Goal: Share content: Distribute website content to other platforms or users

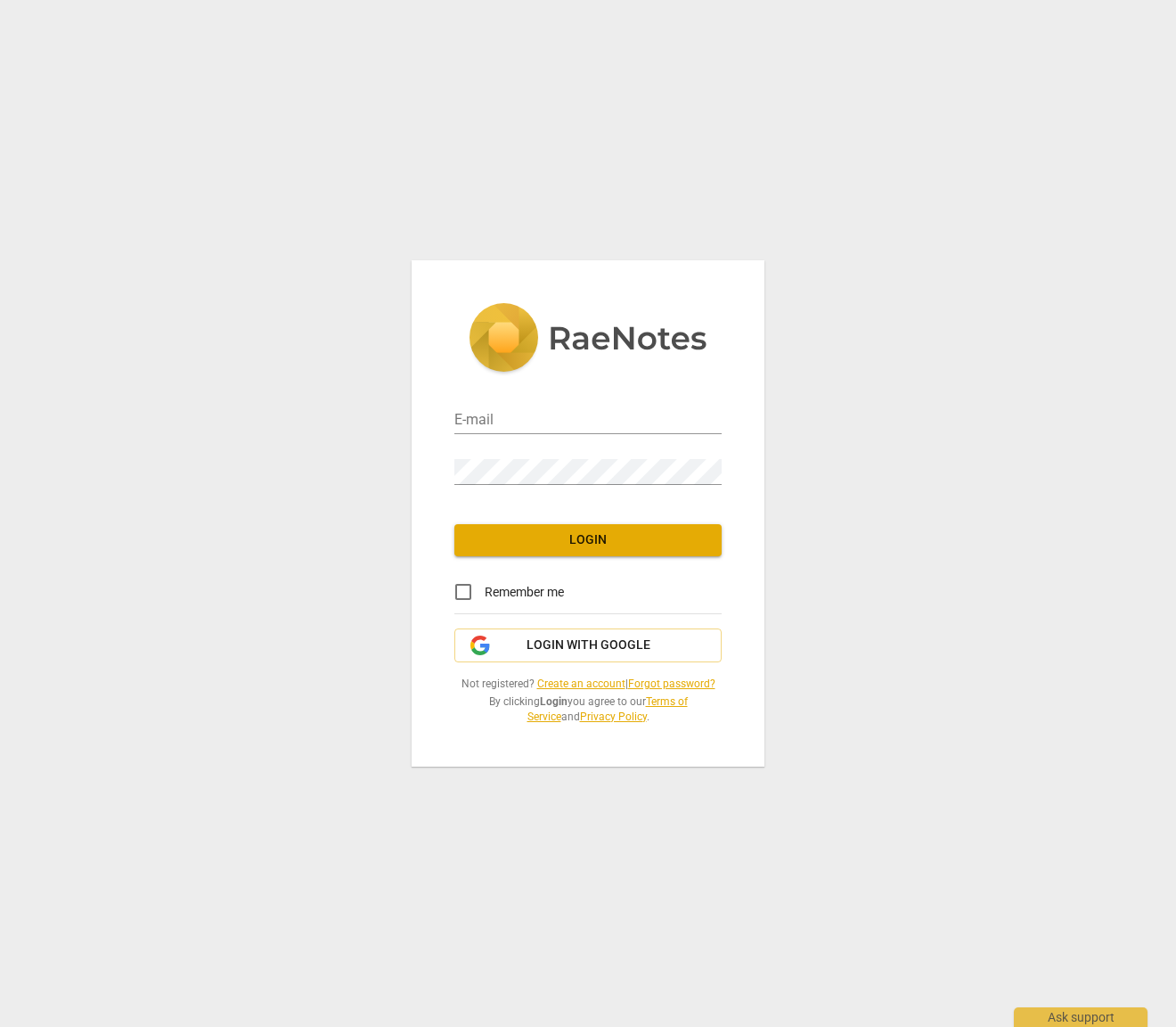
type input "[PERSON_NAME][EMAIL_ADDRESS][PERSON_NAME][DOMAIN_NAME]"
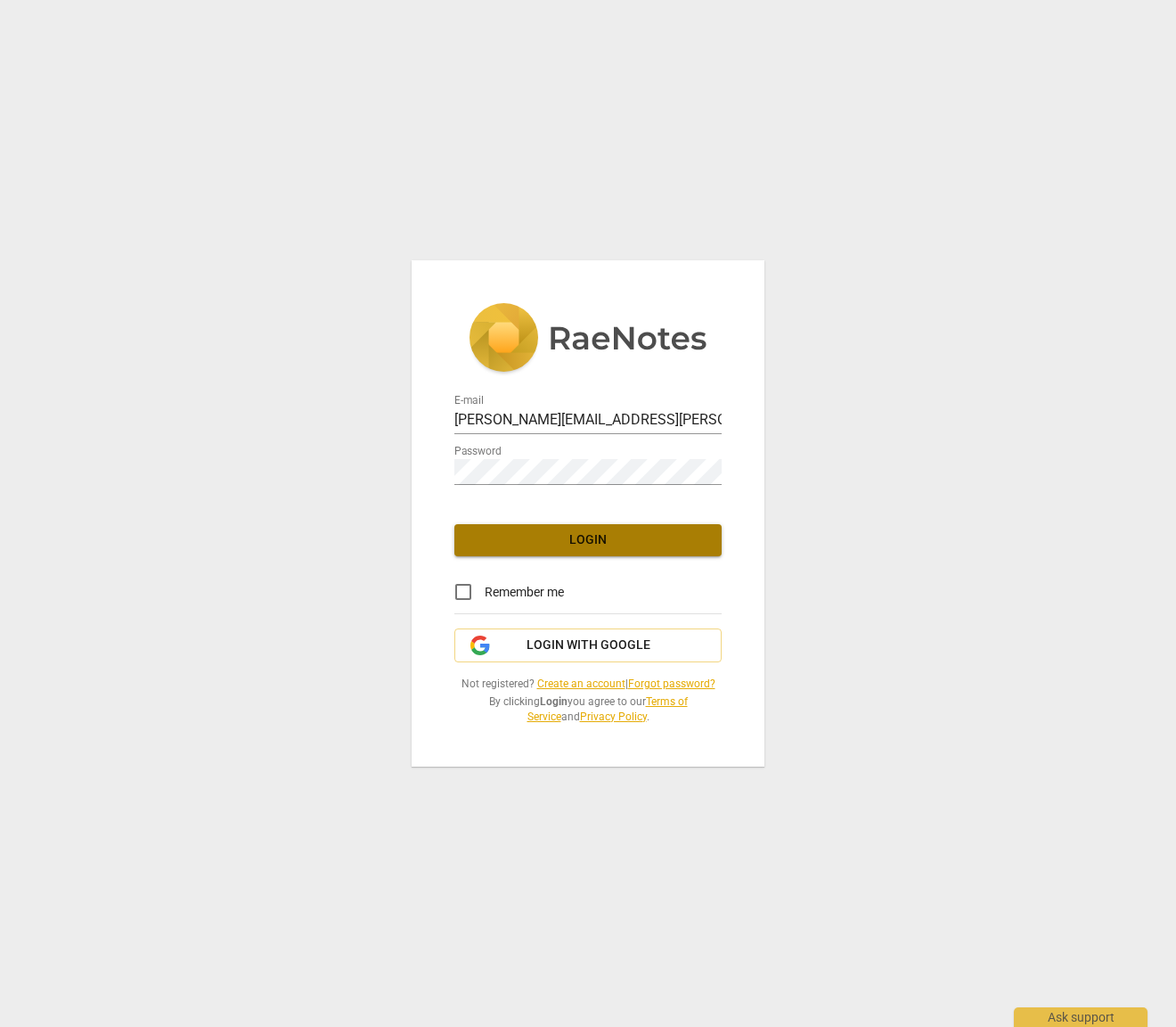
click at [656, 534] on span "Login" at bounding box center [587, 540] width 238 height 18
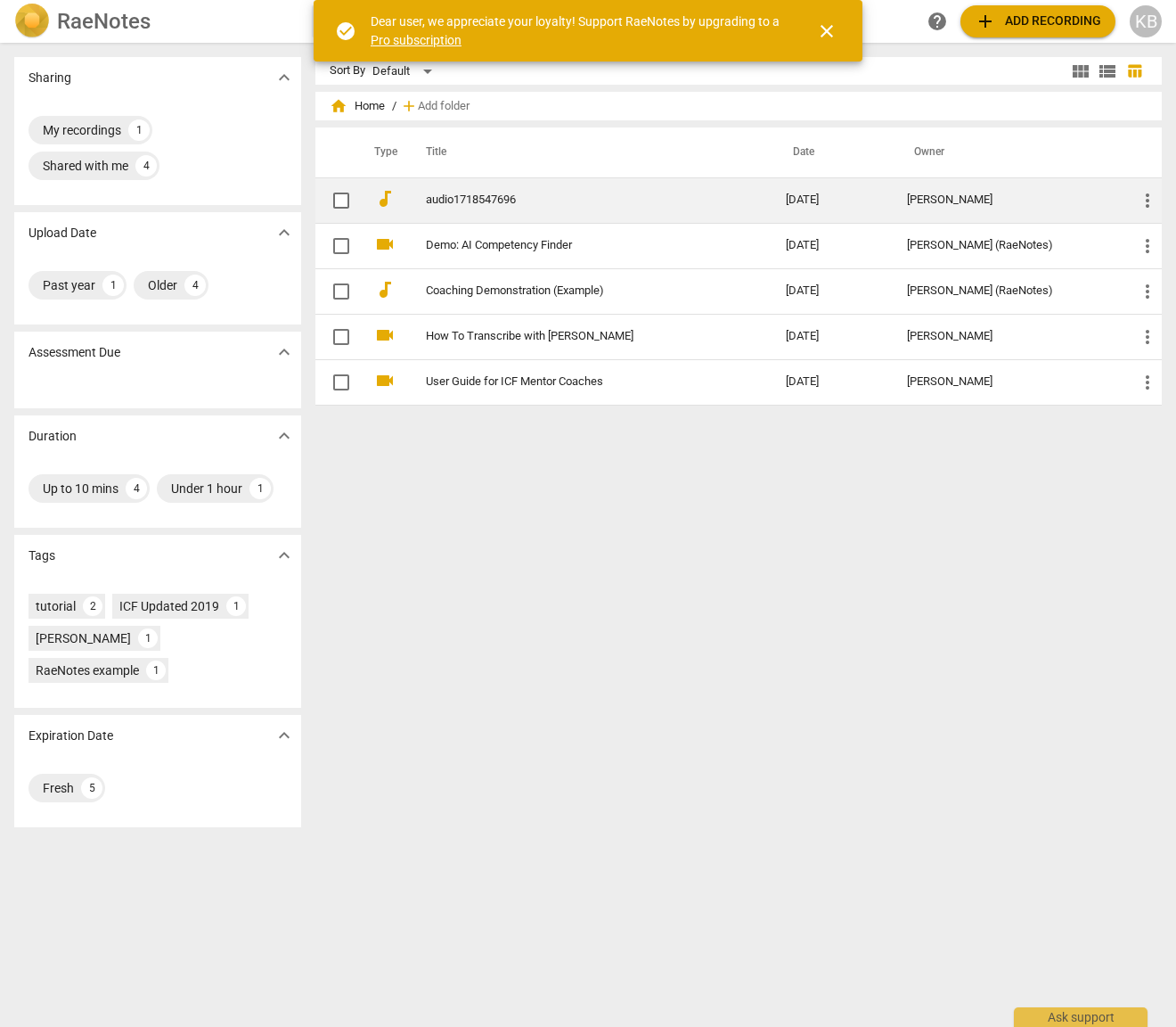
click at [1141, 198] on span "more_vert" at bounding box center [1148, 200] width 22 height 22
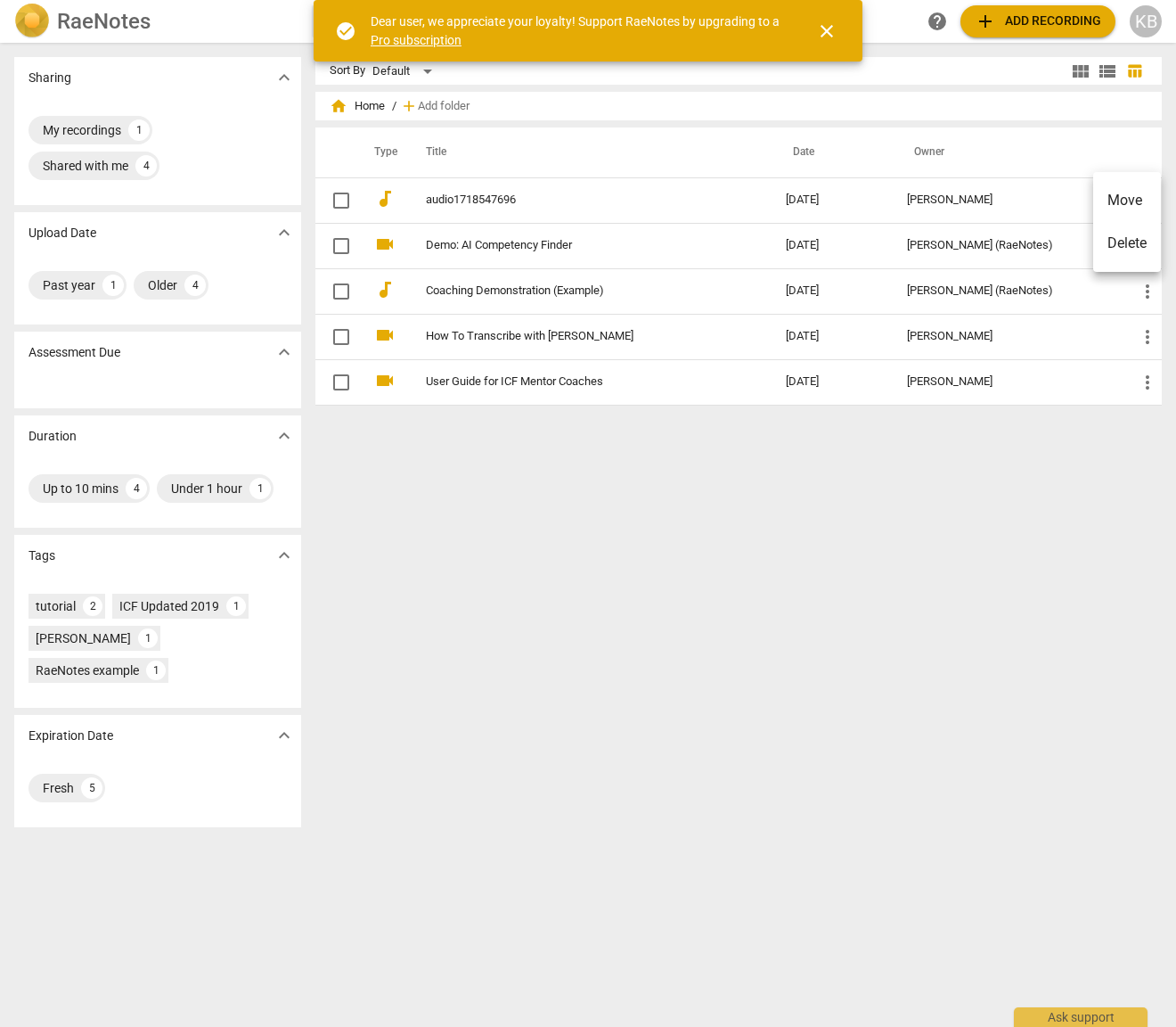
click at [89, 130] on div at bounding box center [588, 514] width 1176 height 1027
click at [94, 127] on div "My recordings" at bounding box center [81, 130] width 78 height 18
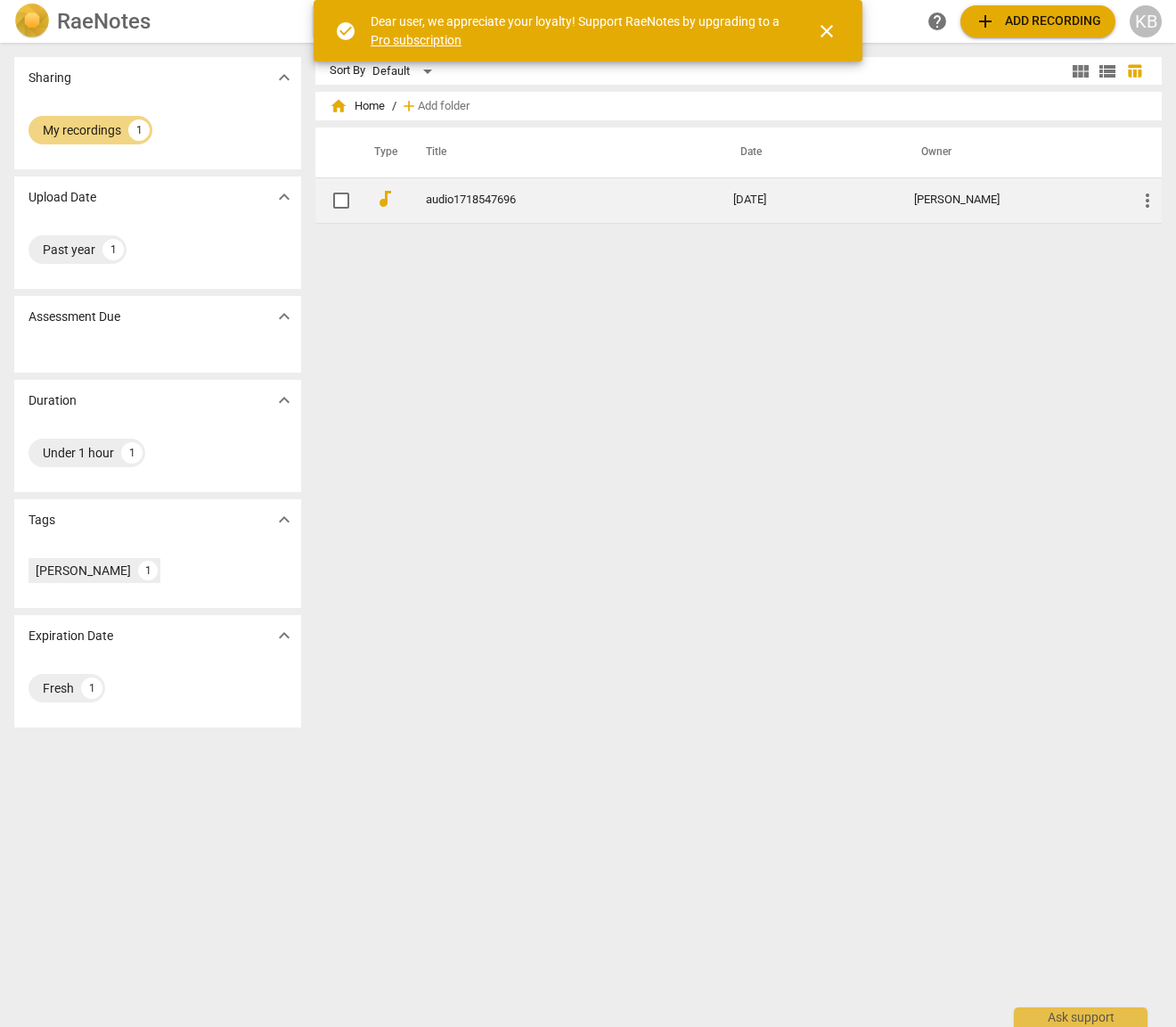
click at [480, 198] on link "audio1718547696" at bounding box center [547, 200] width 243 height 13
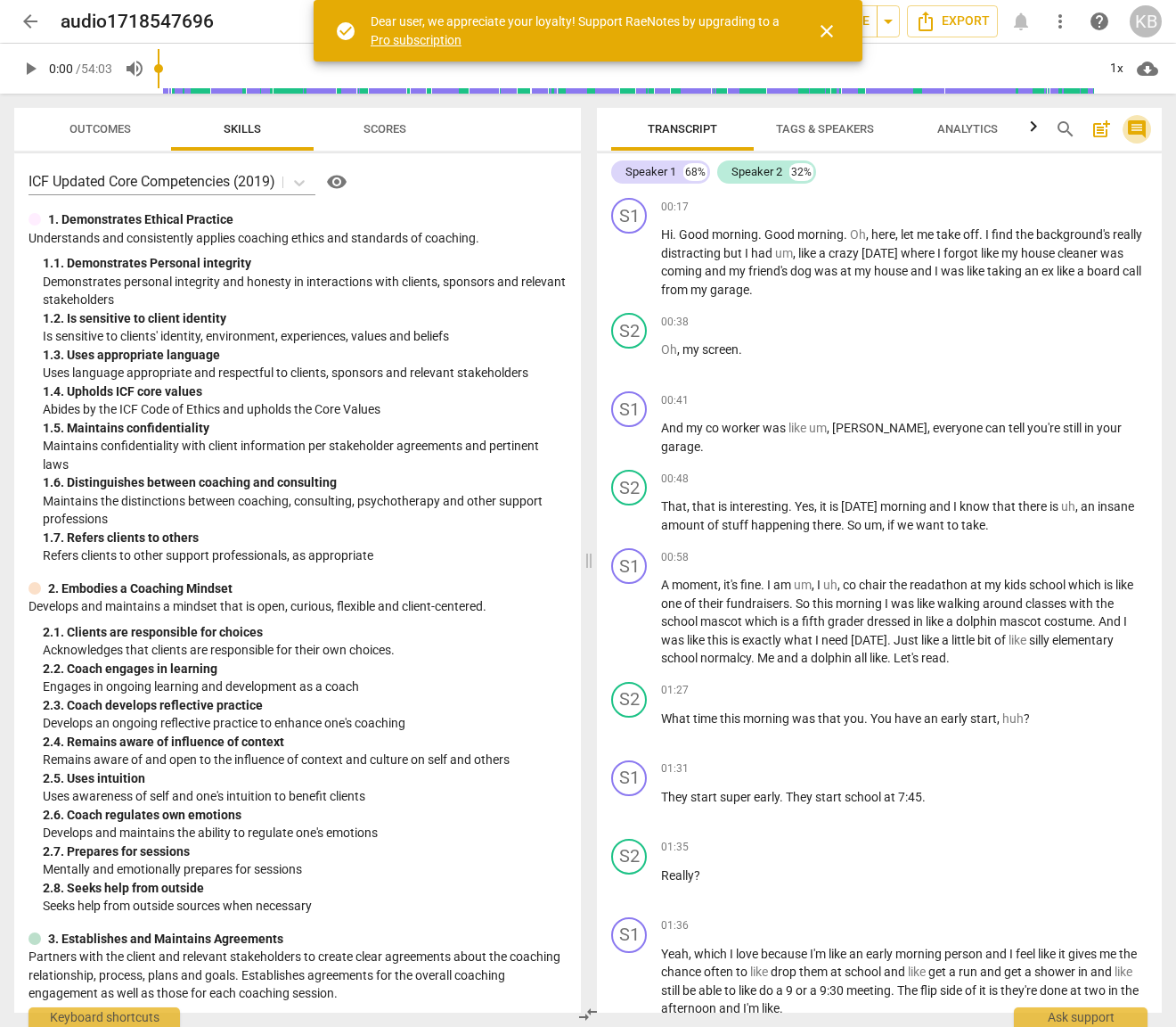
click at [1140, 131] on span "comment" at bounding box center [1136, 129] width 22 height 22
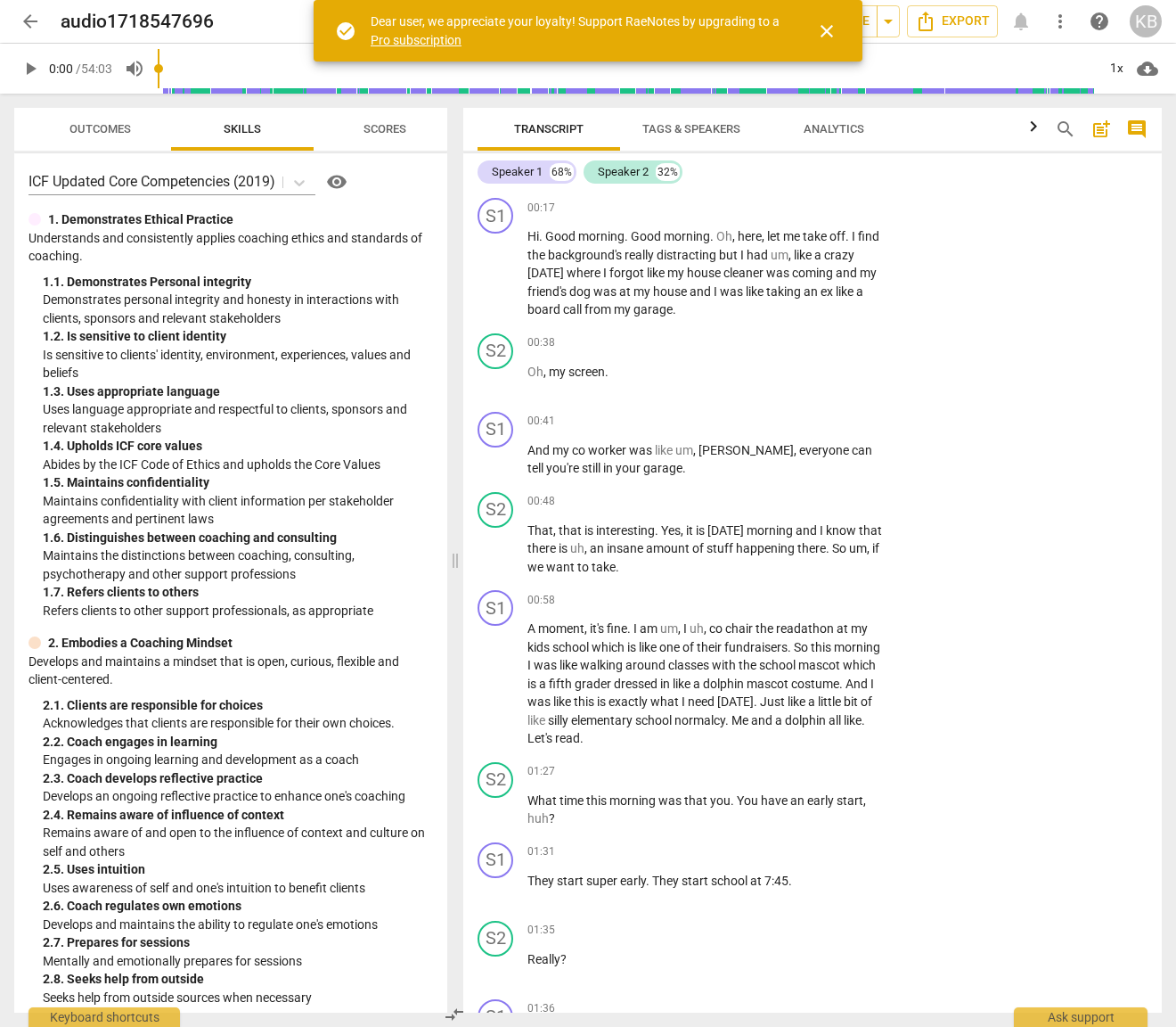
click at [1103, 129] on span "post_add" at bounding box center [1102, 129] width 22 height 22
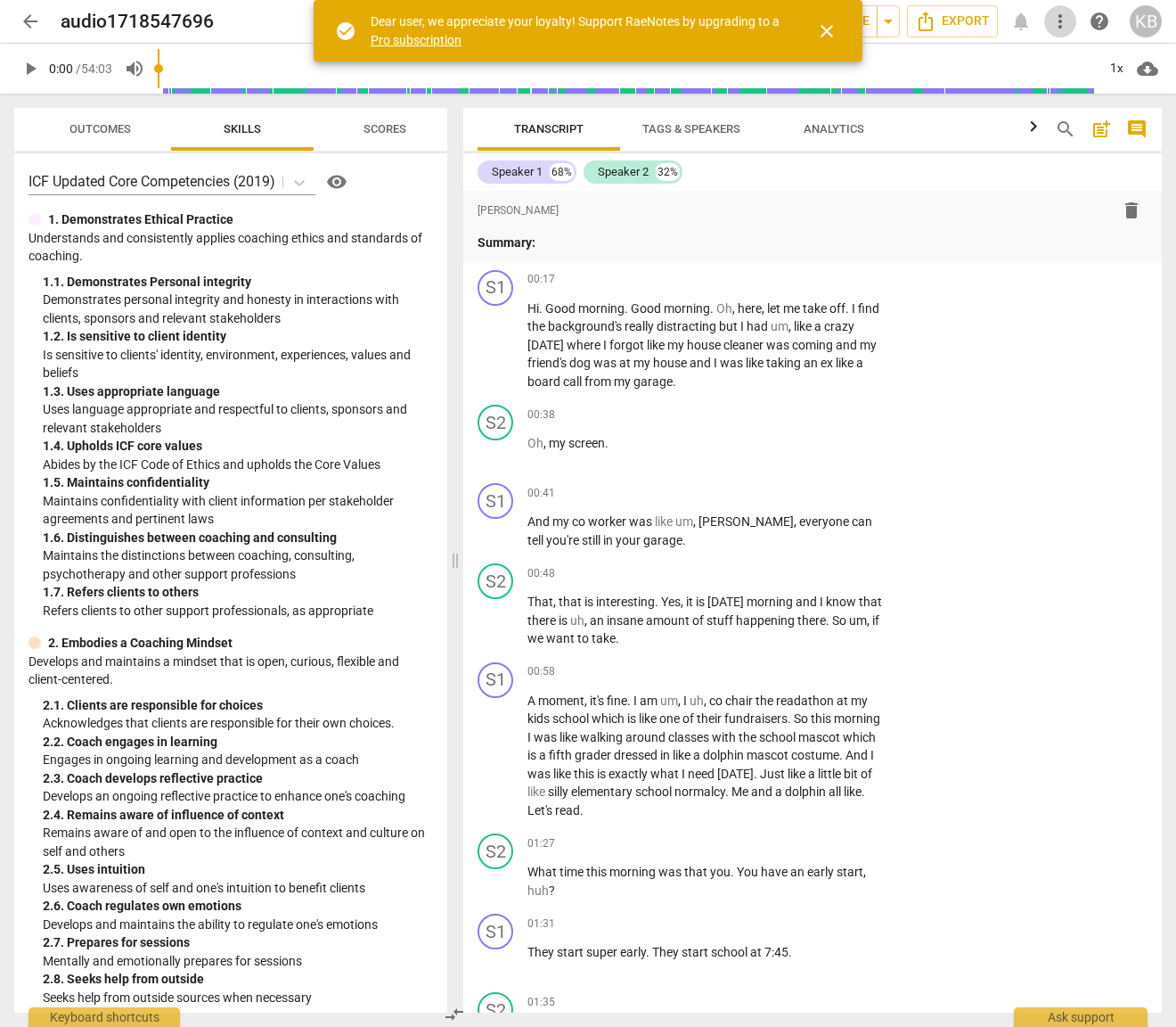
click at [1062, 20] on span "more_vert" at bounding box center [1060, 21] width 22 height 22
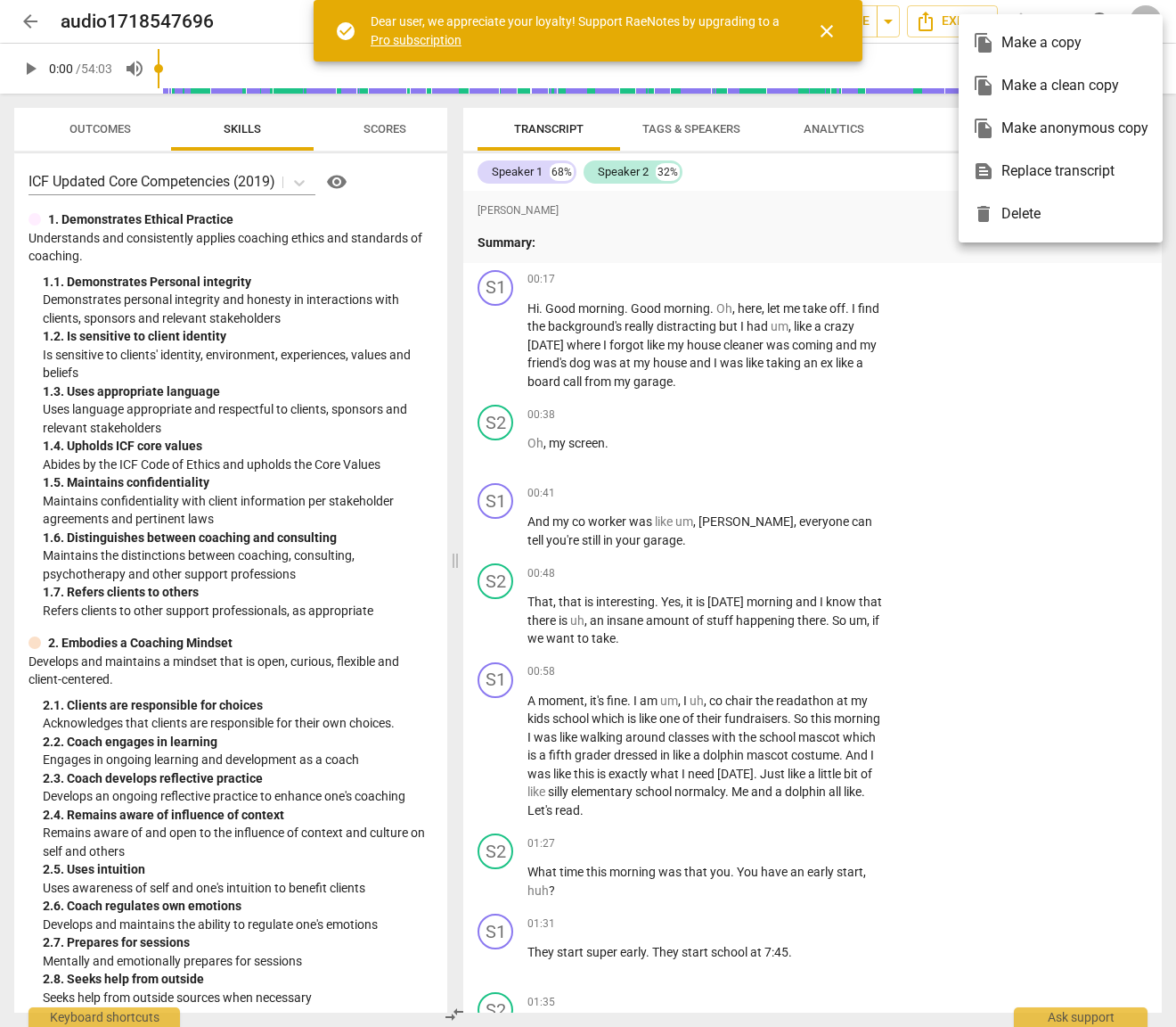
click at [1053, 351] on div at bounding box center [588, 514] width 1176 height 1027
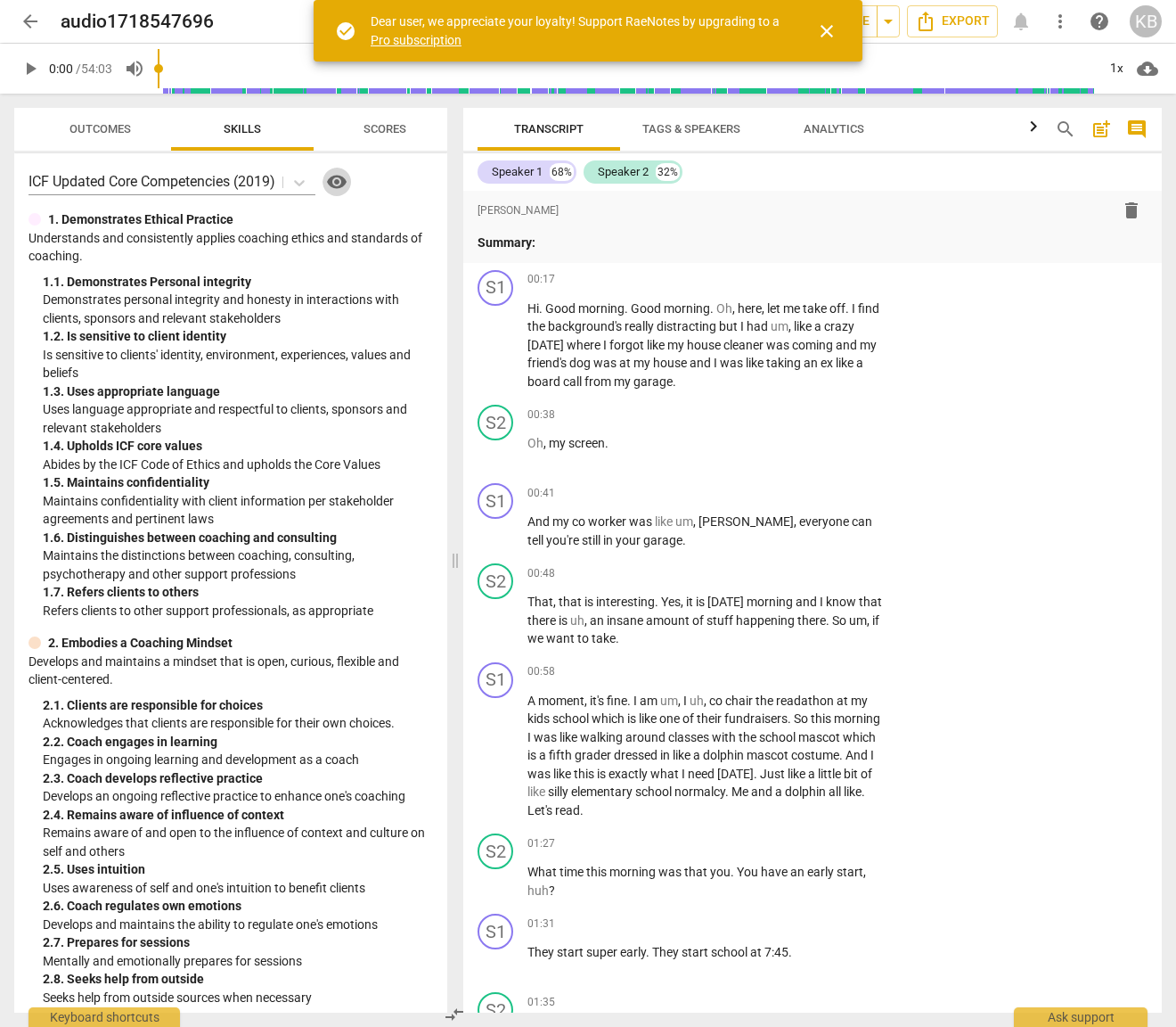
click at [342, 183] on span "visibility" at bounding box center [336, 182] width 22 height 22
click at [830, 31] on span "close" at bounding box center [826, 31] width 22 height 22
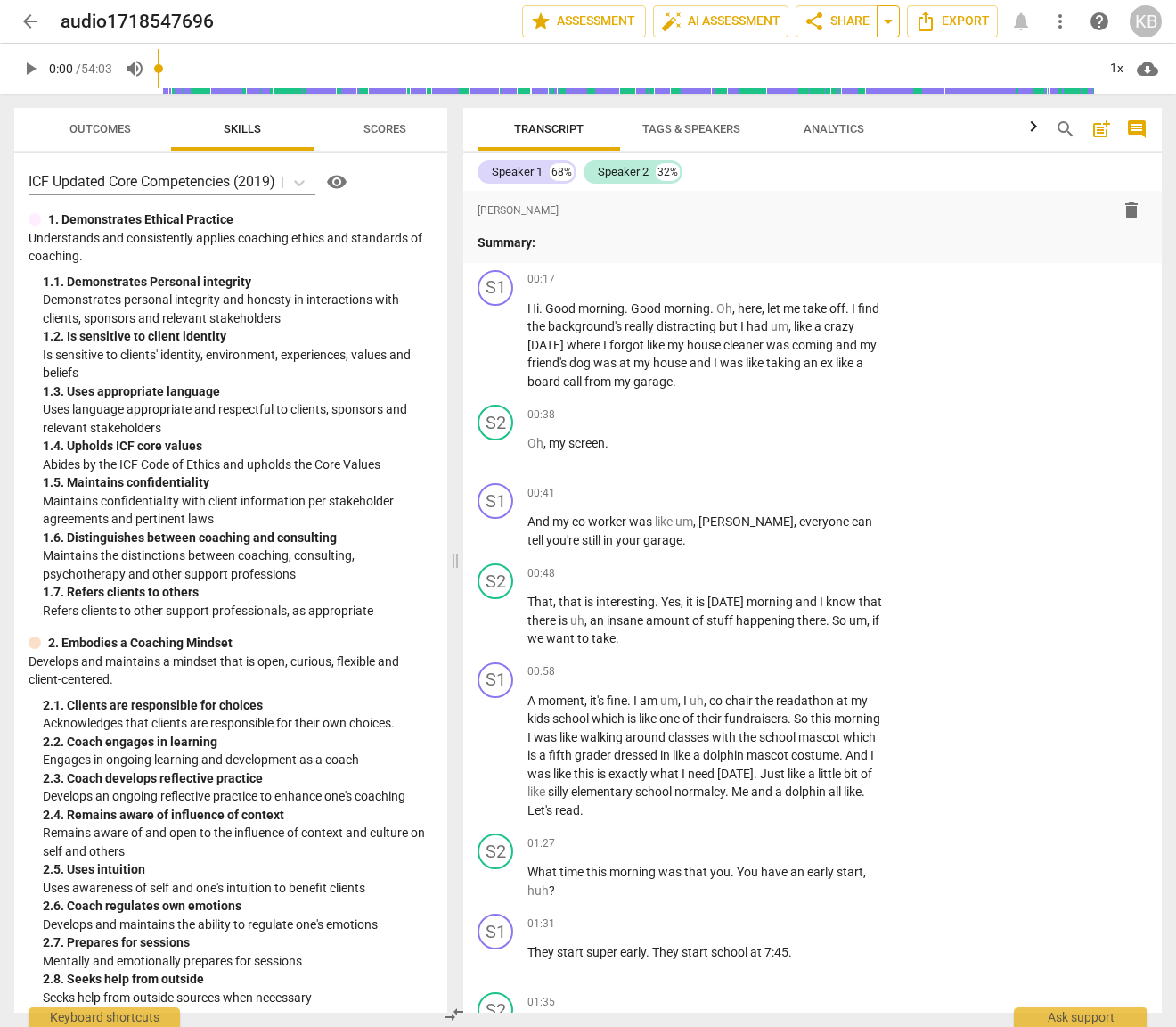
click at [883, 19] on span "arrow_drop_down" at bounding box center [889, 21] width 22 height 22
click at [824, 90] on span "Shared with 1 user" at bounding box center [816, 89] width 93 height 16
click at [883, 17] on span "arrow_drop_down" at bounding box center [889, 21] width 22 height 22
click at [844, 22] on span "share Share" at bounding box center [837, 21] width 66 height 22
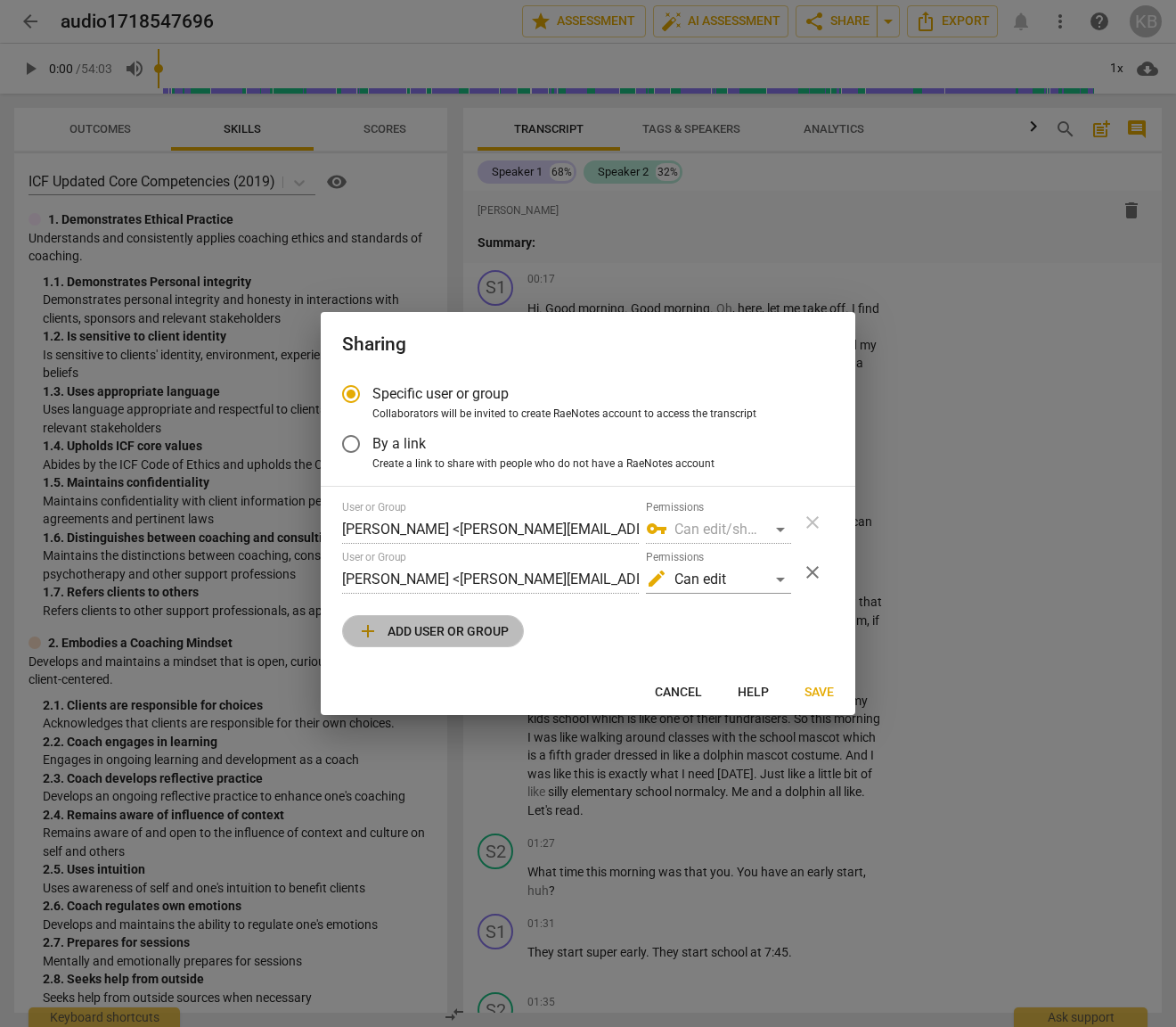
click at [433, 633] on span "add Add user or group" at bounding box center [433, 630] width 152 height 22
radio input "false"
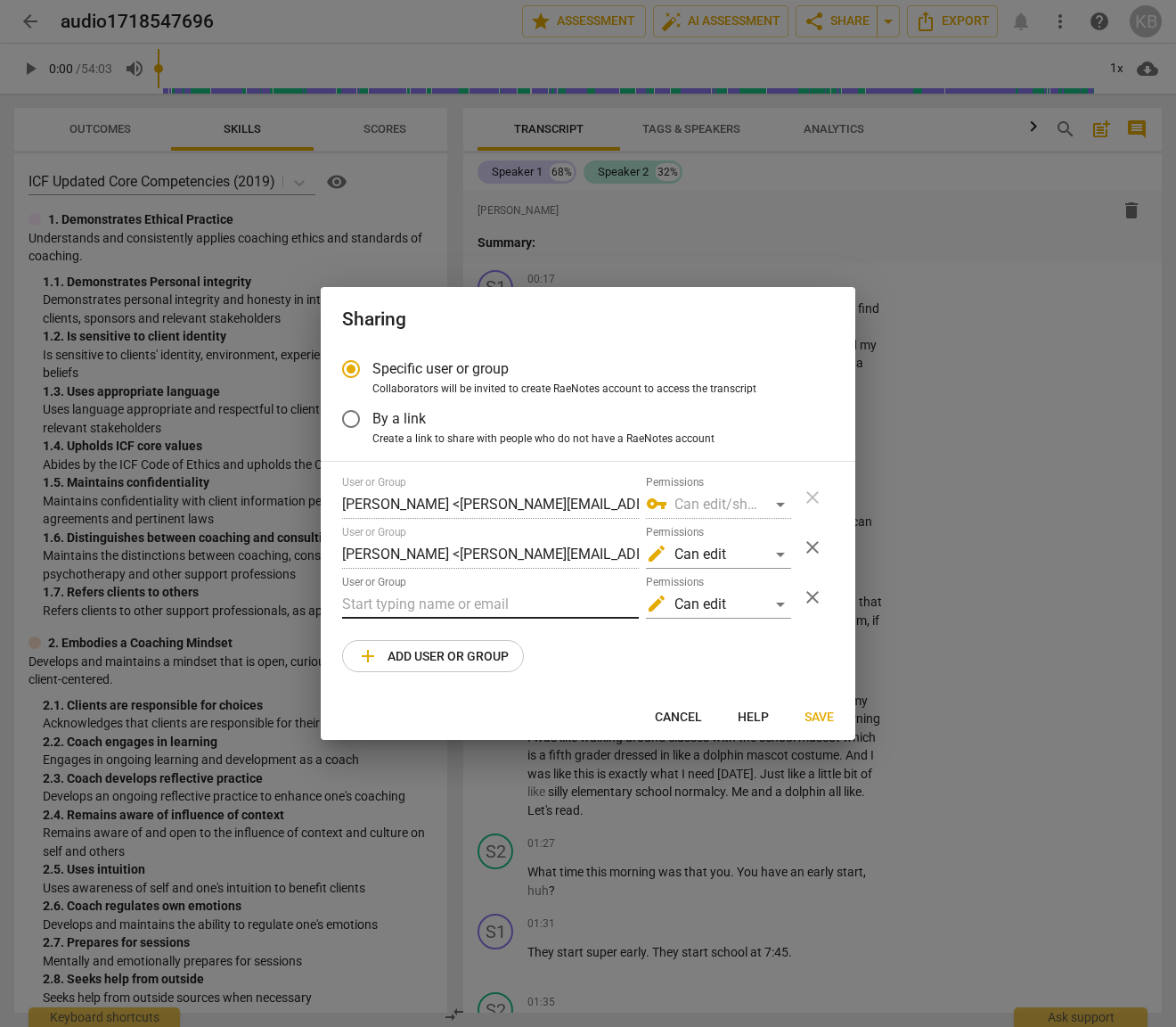
click at [416, 597] on input "text" at bounding box center [490, 604] width 297 height 28
paste input "lawrence@bossconsultingllc.net"
type input "lawrence@bossconsultingllc.net"
click at [824, 717] on span "Save" at bounding box center [819, 717] width 29 height 18
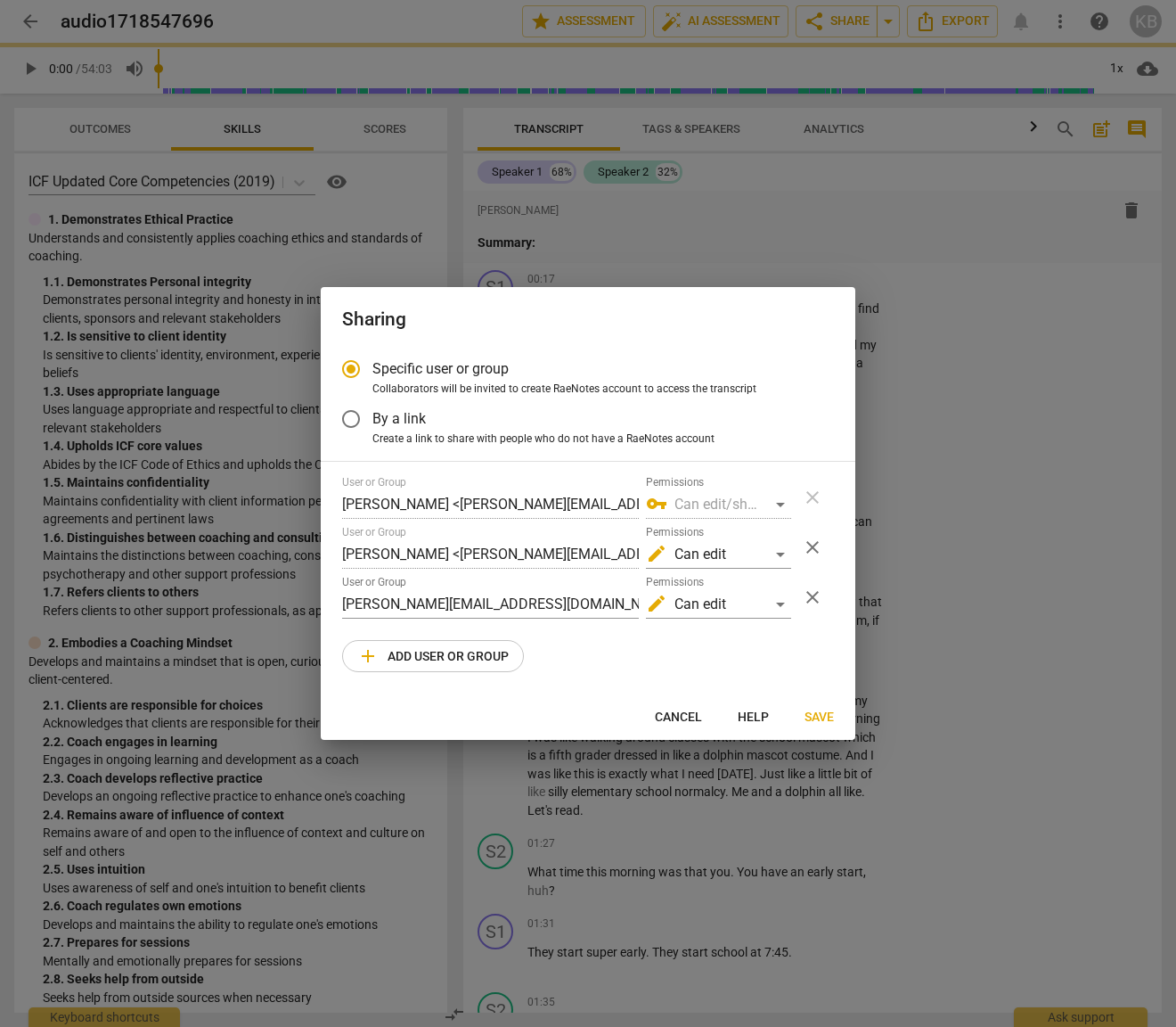
radio input "false"
type input "Lawrence Henderson <lawrence@bossconsultingllc.net>"
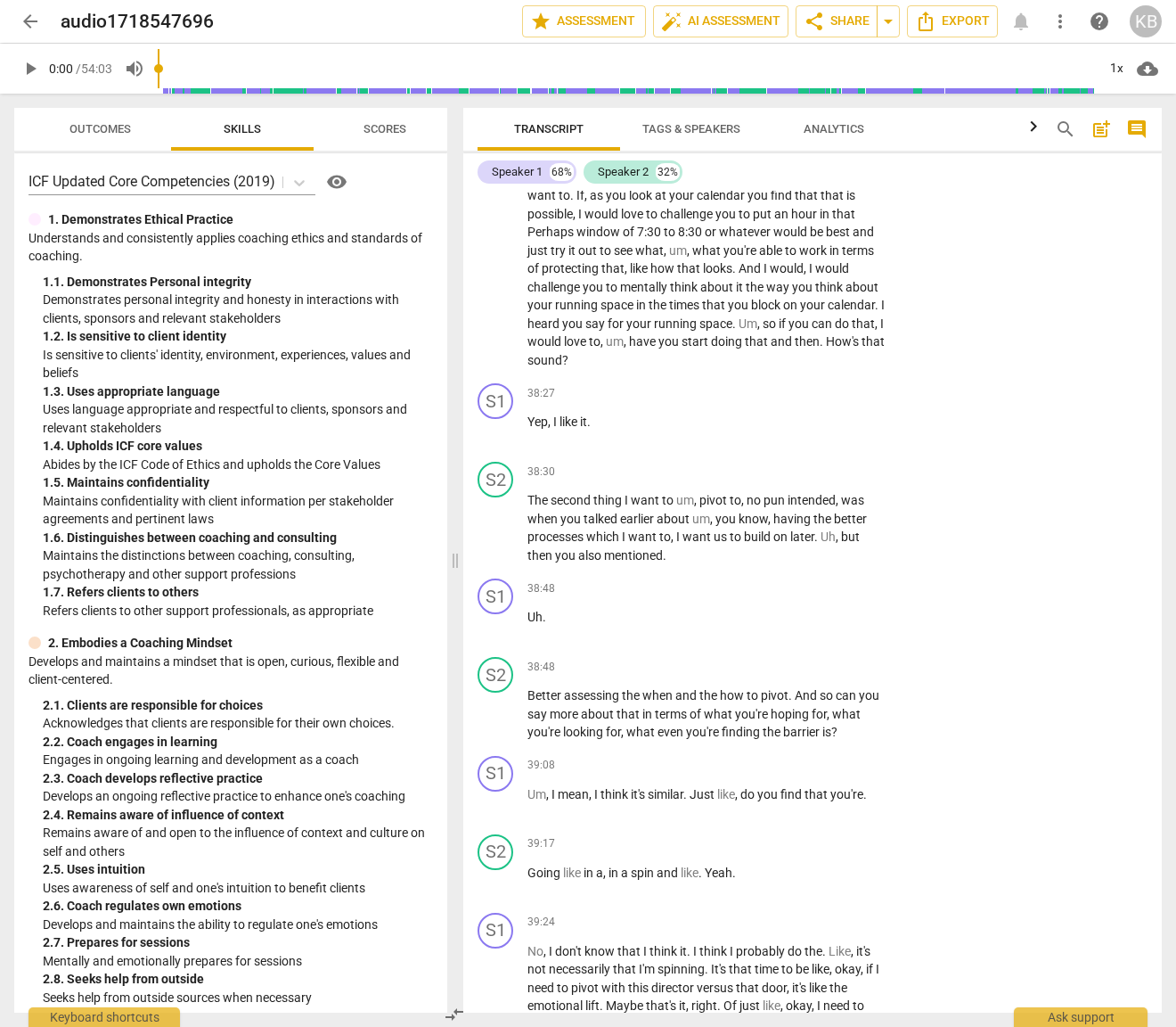
scroll to position [14003, 0]
